Goal: Use online tool/utility: Utilize a website feature to perform a specific function

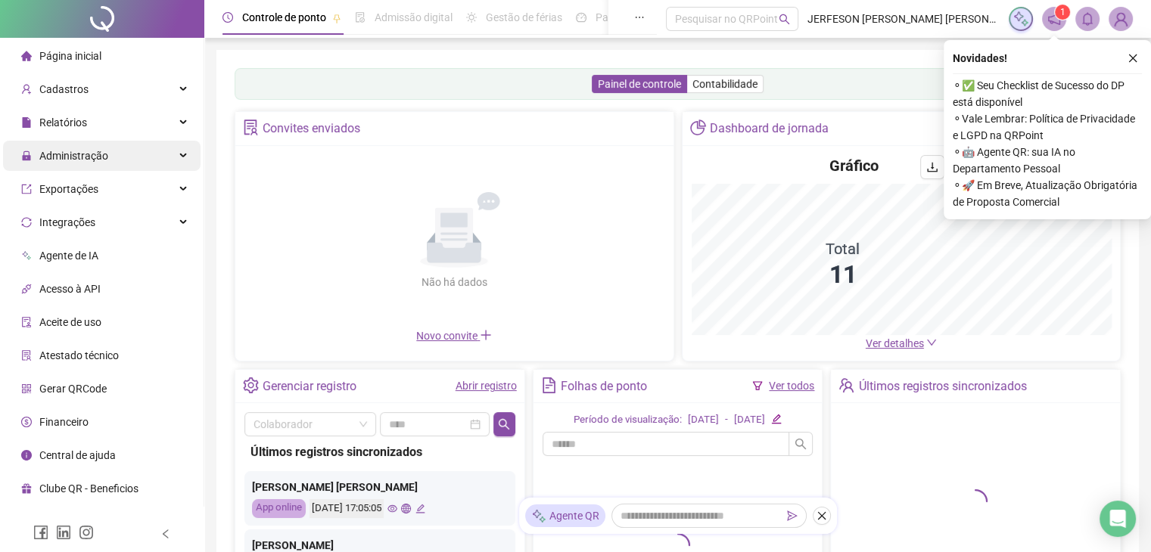
click at [123, 161] on div "Administração" at bounding box center [101, 156] width 197 height 30
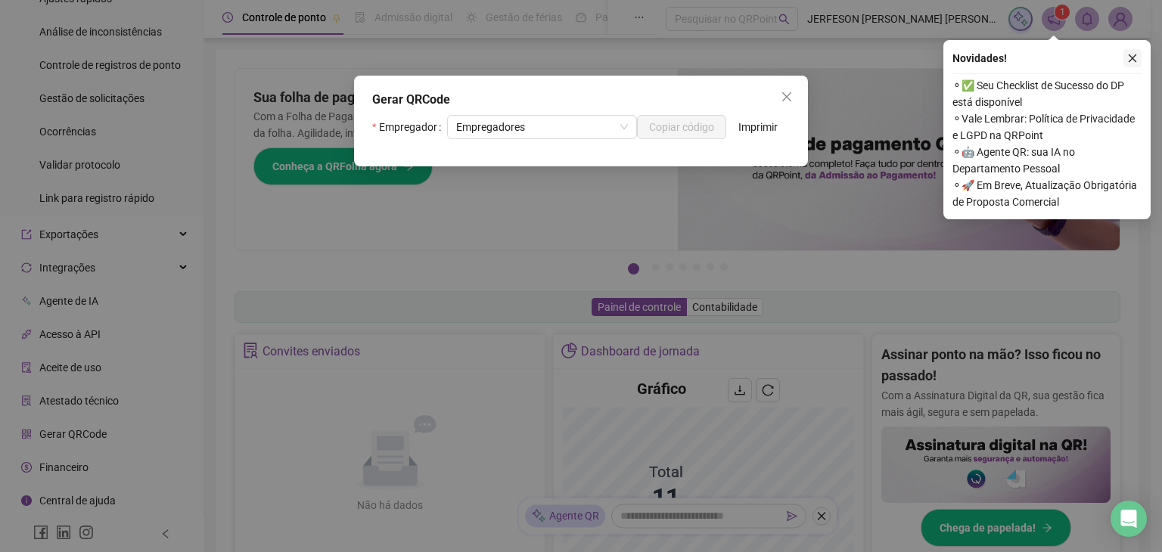
click at [1136, 61] on icon "close" at bounding box center [1133, 58] width 8 height 8
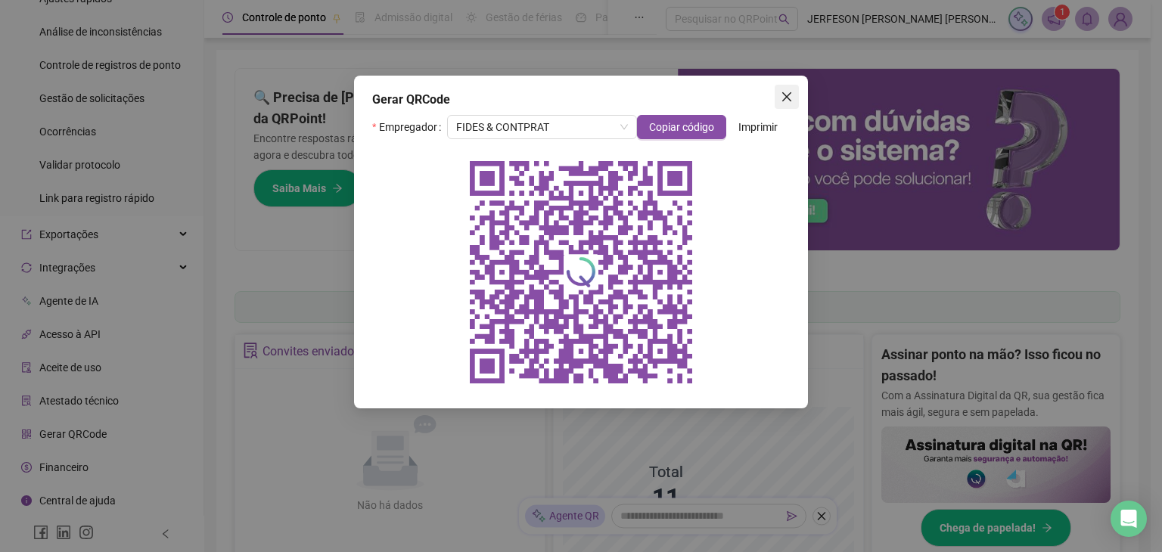
click at [794, 98] on span "Close" at bounding box center [787, 97] width 24 height 12
